Goal: Task Accomplishment & Management: Use online tool/utility

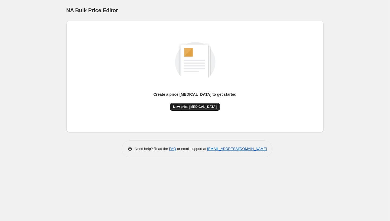
click at [191, 106] on span "New price [MEDICAL_DATA]" at bounding box center [195, 107] width 44 height 4
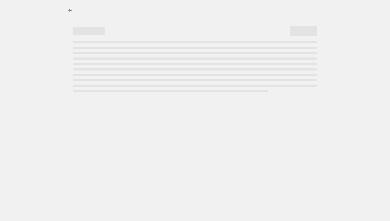
select select "percentage"
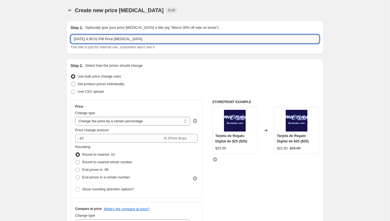
click at [157, 35] on input "[DATE] 4:36:01 PM Price [MEDICAL_DATA]" at bounding box center [195, 39] width 249 height 9
click at [91, 84] on span "Set product prices individually" at bounding box center [101, 84] width 47 height 4
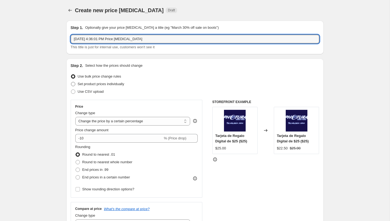
click at [71, 82] on input "Set product prices individually" at bounding box center [71, 82] width 0 height 0
radio input "true"
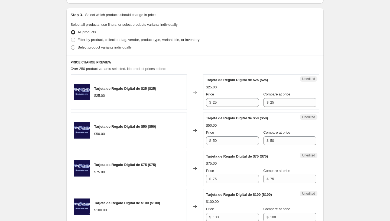
scroll to position [125, 0]
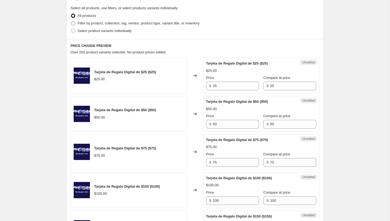
click at [104, 24] on span "Filter by product, collection, tag, vendor, product type, variant title, or inv…" at bounding box center [139, 23] width 122 height 4
click at [71, 21] on input "Filter by product, collection, tag, vendor, product type, variant title, or inv…" at bounding box center [71, 21] width 0 height 0
radio input "true"
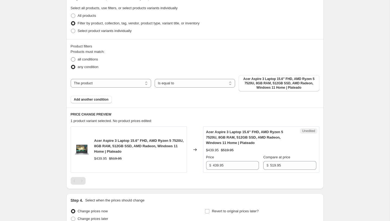
click at [87, 58] on span "all conditions" at bounding box center [88, 59] width 20 height 4
click at [71, 57] on input "all conditions" at bounding box center [71, 57] width 0 height 0
radio input "true"
click at [133, 83] on select "The product The product's collection The product's tag The product's vendor The…" at bounding box center [111, 83] width 81 height 9
select select "product_type"
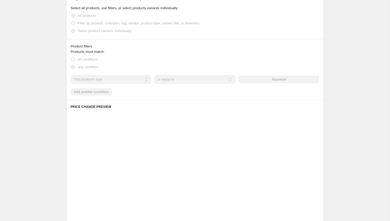
click at [91, 95] on div "Products must match: all conditions any condition The product The product's col…" at bounding box center [195, 72] width 249 height 47
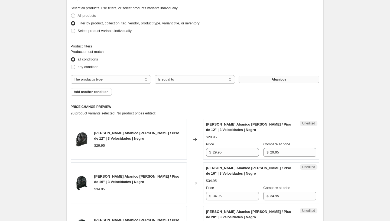
click at [277, 76] on button "Abanicos" at bounding box center [279, 80] width 81 height 8
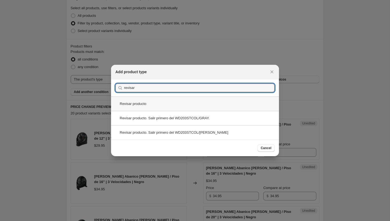
type input "revisar"
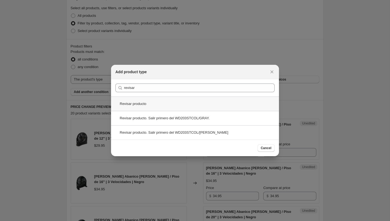
click at [133, 104] on div "Revisar producto" at bounding box center [195, 104] width 168 height 14
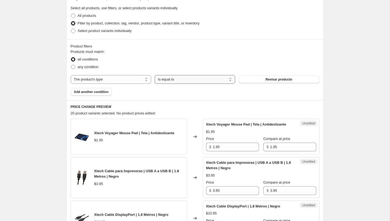
click at [209, 82] on select "Is equal to Is not equal to" at bounding box center [195, 79] width 81 height 9
click at [266, 79] on span "Revisar producto" at bounding box center [279, 79] width 27 height 4
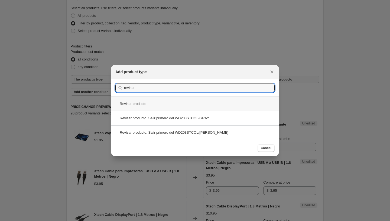
type input "revisar"
click at [136, 103] on div "Revisar producto" at bounding box center [195, 104] width 168 height 14
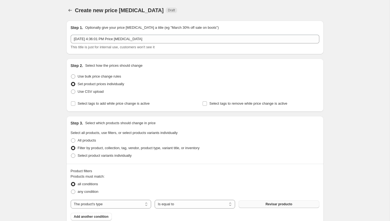
scroll to position [125, 0]
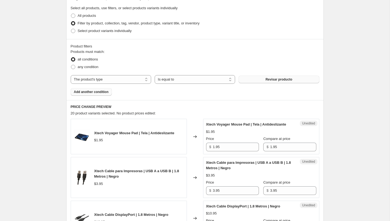
click at [93, 94] on button "Add another condition" at bounding box center [91, 92] width 41 height 8
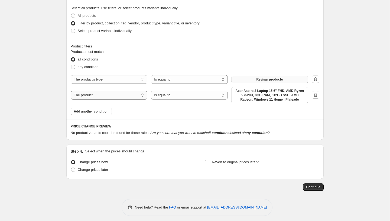
click at [97, 94] on select "The product The product's collection The product's tag The product's vendor The…" at bounding box center [109, 95] width 77 height 9
select select "tag"
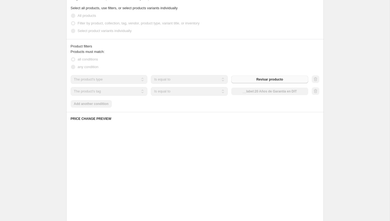
scroll to position [120, 0]
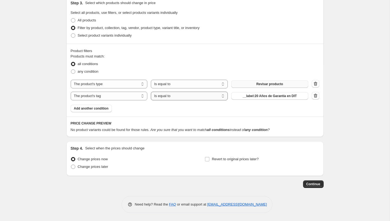
click at [178, 93] on select "Is equal to Is not equal to" at bounding box center [189, 96] width 77 height 9
select select "not_equal"
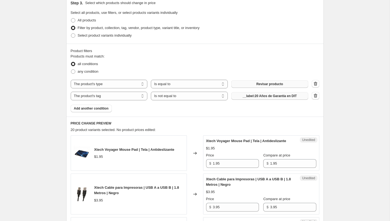
click at [253, 93] on button "__label:20 Años de Garantía en DIT" at bounding box center [270, 96] width 77 height 8
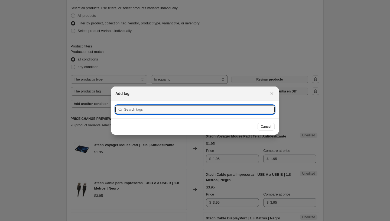
scroll to position [0, 0]
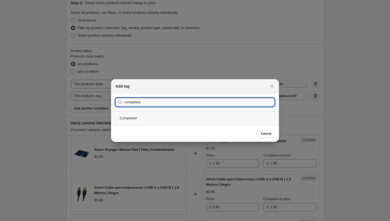
type input "completed"
click at [169, 117] on div "Completed" at bounding box center [195, 118] width 168 height 14
